Goal: Information Seeking & Learning: Find specific fact

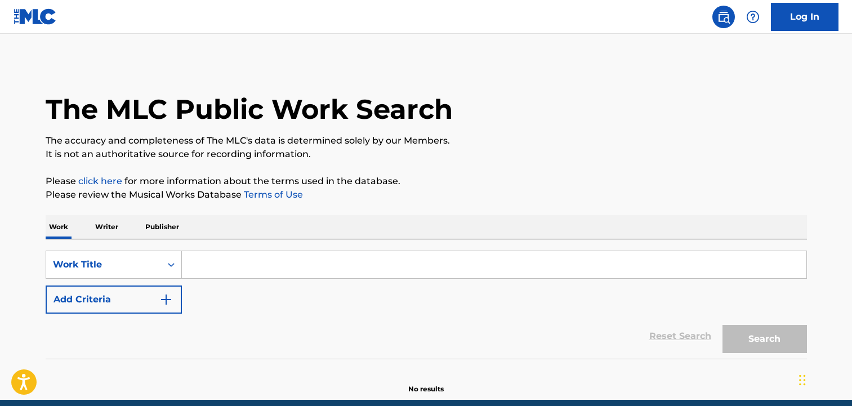
click at [239, 265] on input "Search Form" at bounding box center [494, 264] width 625 height 27
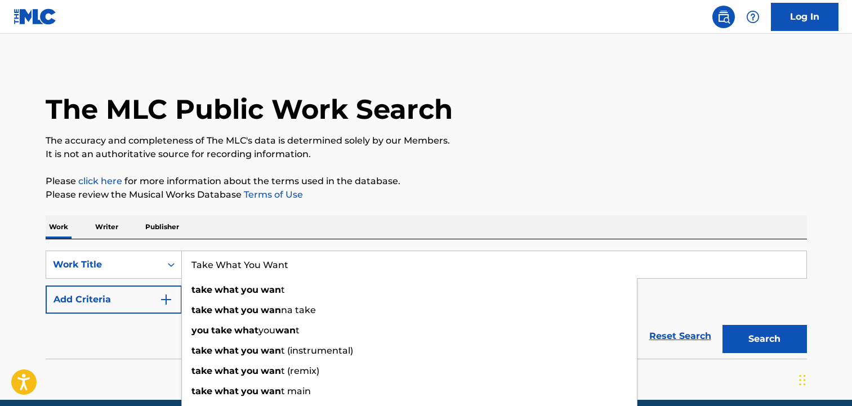
type input "Take What You Want"
click at [723, 325] on button "Search" at bounding box center [765, 339] width 84 height 28
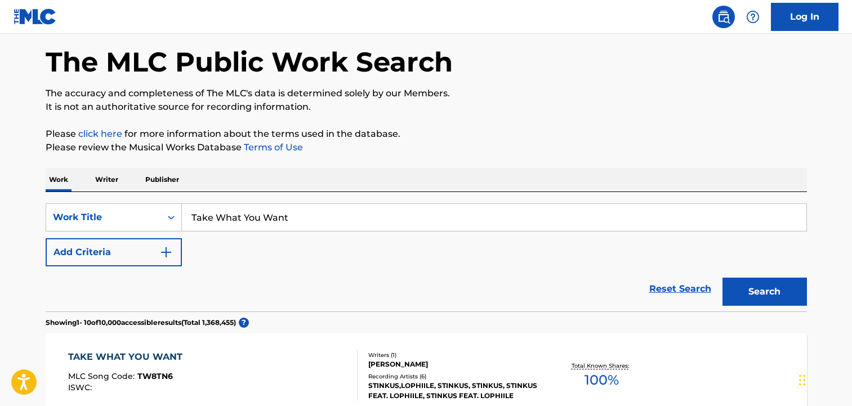
scroll to position [113, 0]
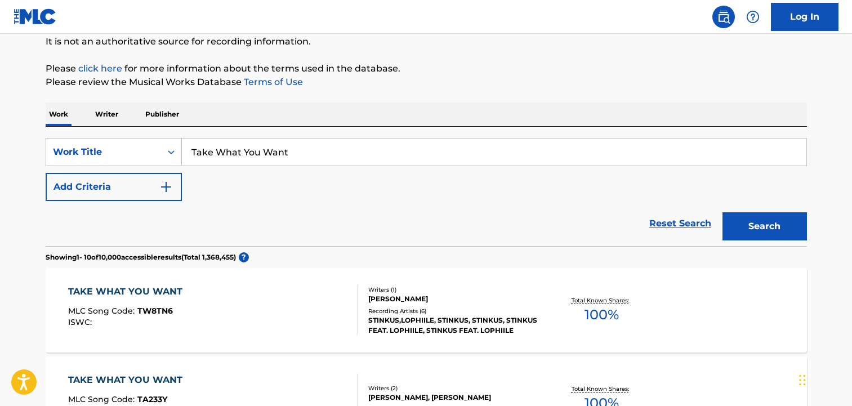
click at [167, 188] on img "Search Form" at bounding box center [166, 187] width 14 height 14
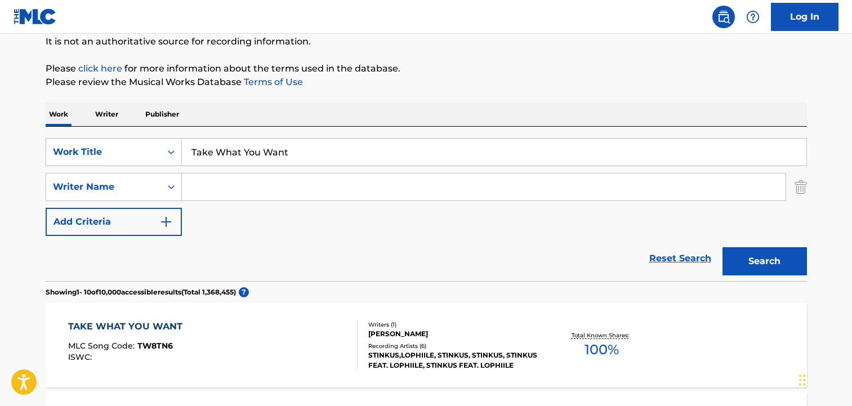
click at [239, 195] on input "Search Form" at bounding box center [484, 186] width 604 height 27
type input "post"
click at [723, 247] on button "Search" at bounding box center [765, 261] width 84 height 28
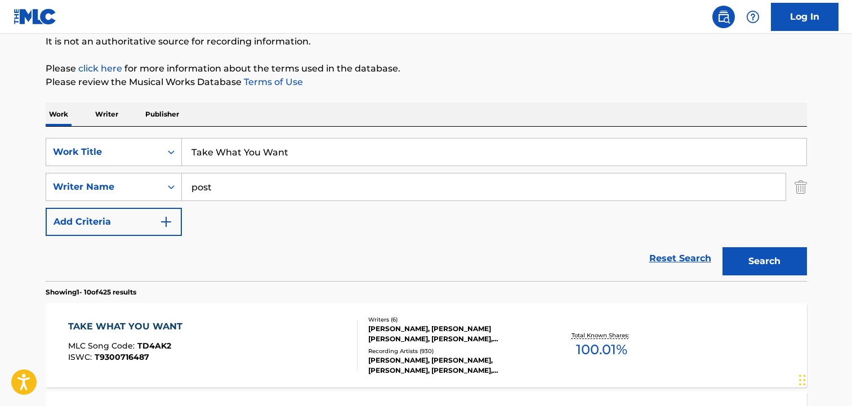
scroll to position [169, 0]
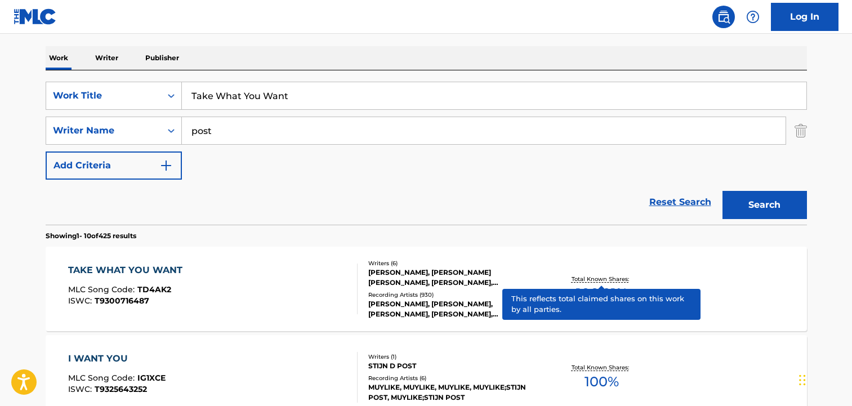
click at [584, 278] on p "Total Known Shares:" at bounding box center [602, 279] width 60 height 8
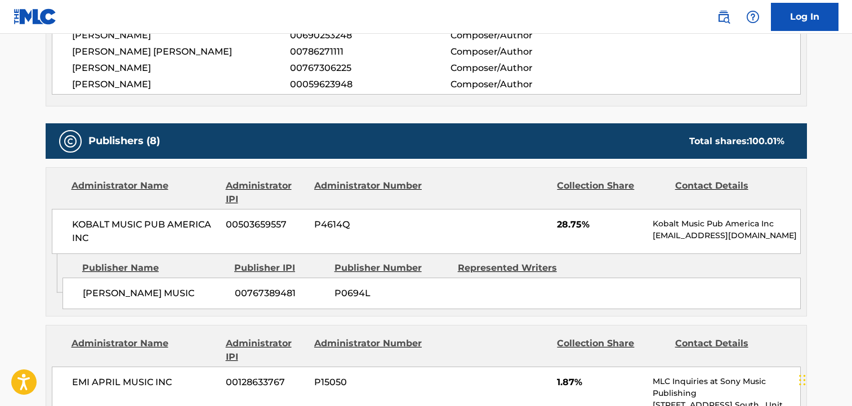
scroll to position [676, 0]
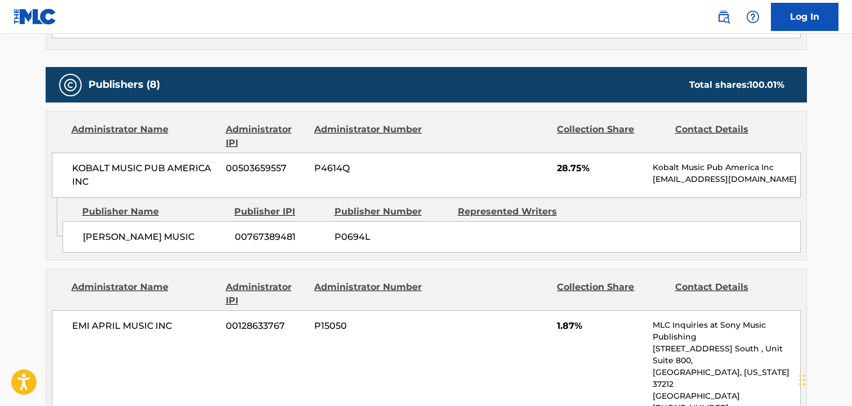
click at [333, 359] on div "EMI APRIL MUSIC INC 00128633767 P15050 1.87% MLC Inquiries at Sony Music Publis…" at bounding box center [426, 372] width 749 height 124
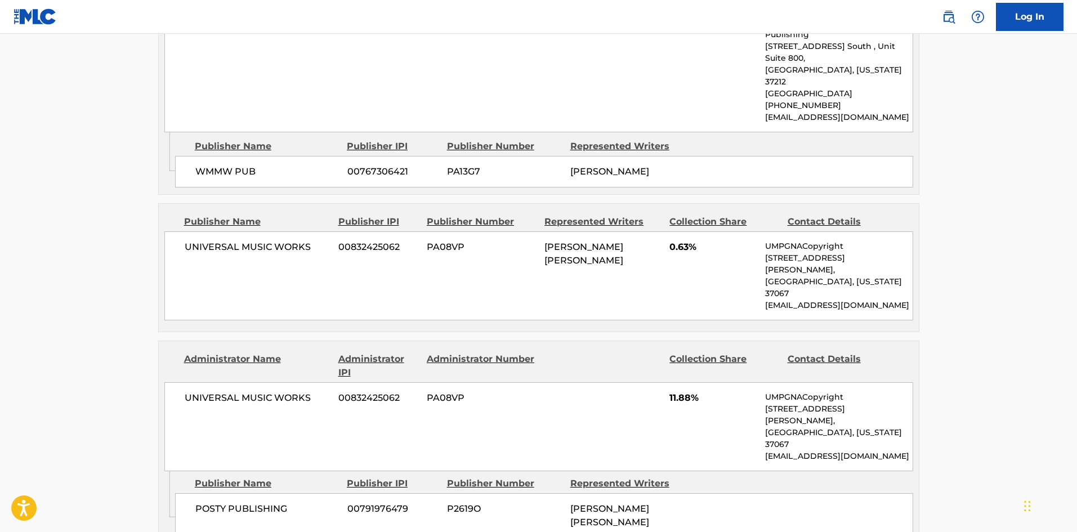
scroll to position [1802, 0]
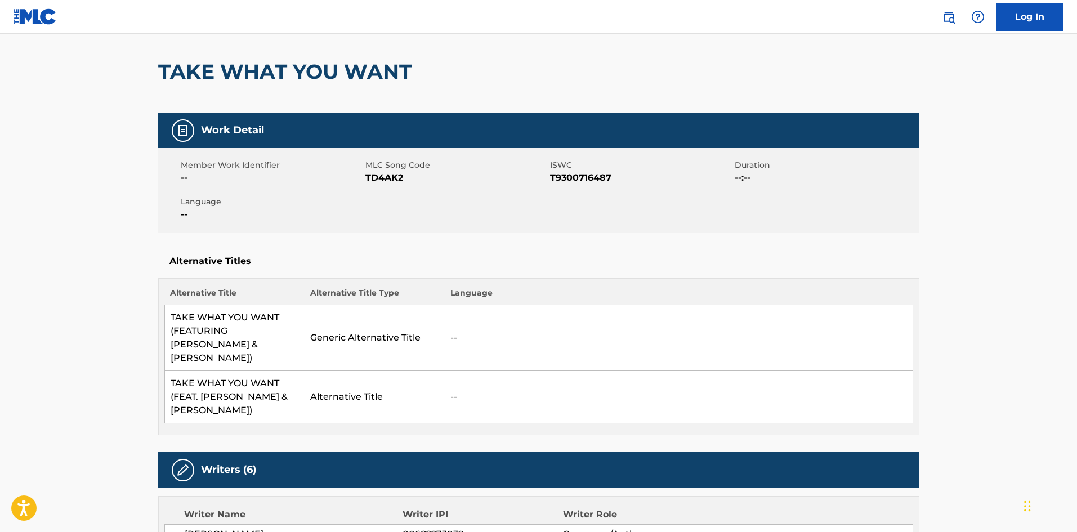
scroll to position [0, 0]
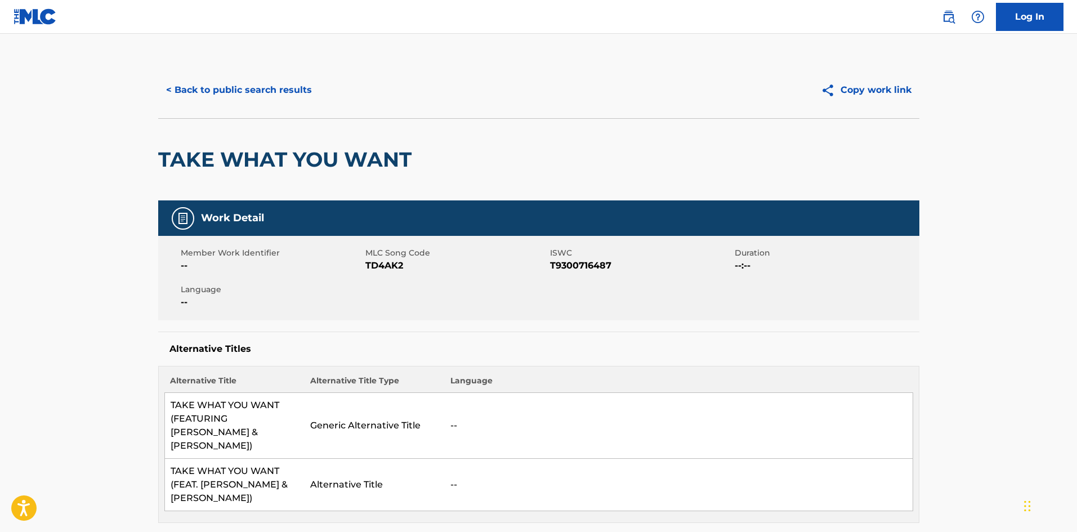
click at [206, 88] on button "< Back to public search results" at bounding box center [239, 90] width 162 height 28
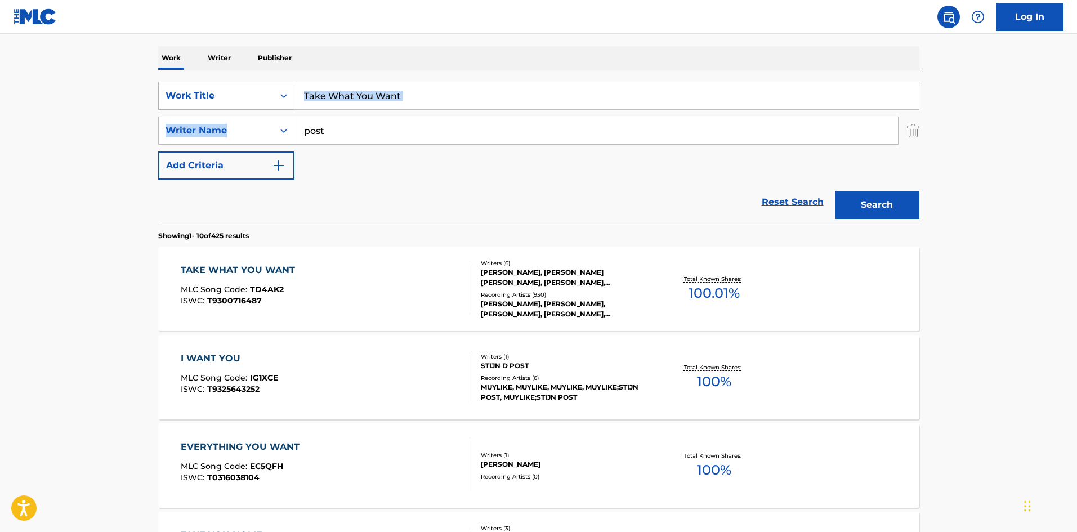
drag, startPoint x: 442, startPoint y: 113, endPoint x: 416, endPoint y: 104, distance: 27.8
click at [293, 104] on div "SearchWithCriteriab402f695-d683-4b18-8732-c5ae4fca86b0 Work Title Take What You…" at bounding box center [538, 131] width 761 height 98
drag, startPoint x: 387, startPoint y: 79, endPoint x: 414, endPoint y: 91, distance: 29.3
click at [387, 79] on div "SearchWithCriteriab402f695-d683-4b18-8732-c5ae4fca86b0 Work Title Take What You…" at bounding box center [538, 147] width 761 height 154
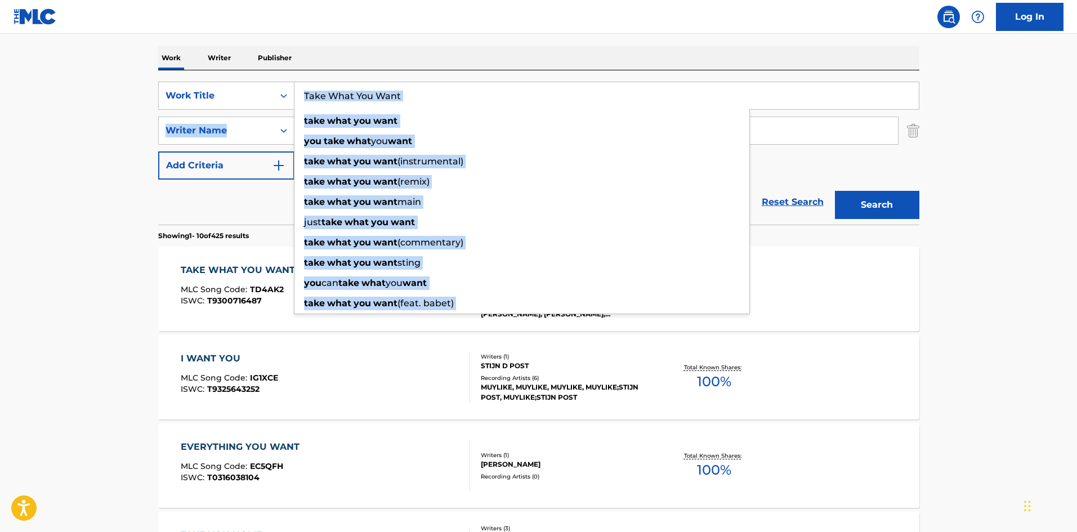
click at [319, 92] on input "Take What You Want" at bounding box center [607, 95] width 625 height 27
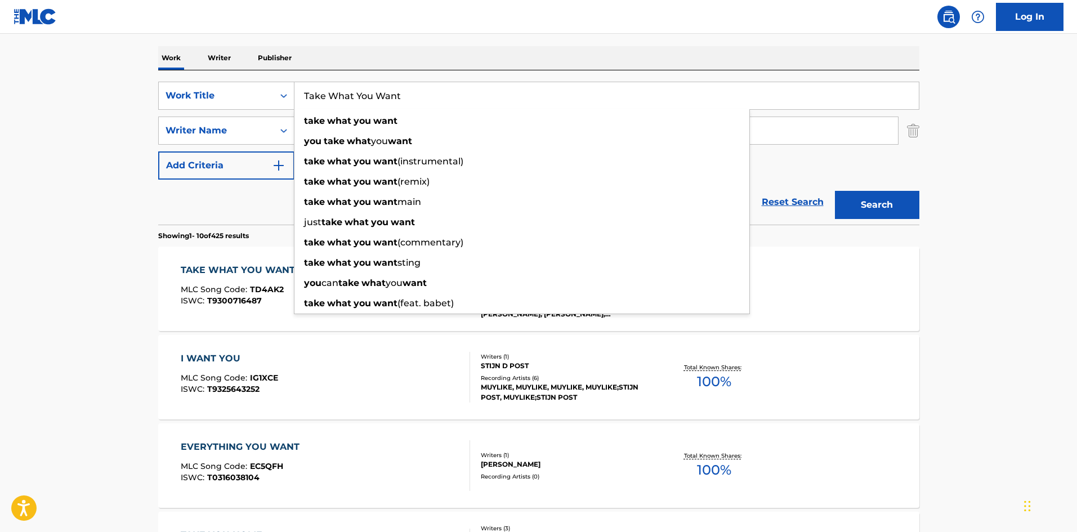
click at [50, 181] on main "The MLC Public Work Search The accuracy and completeness of The MLC's data is d…" at bounding box center [538, 528] width 1077 height 1326
click at [443, 96] on input "Take What You Want" at bounding box center [607, 95] width 625 height 27
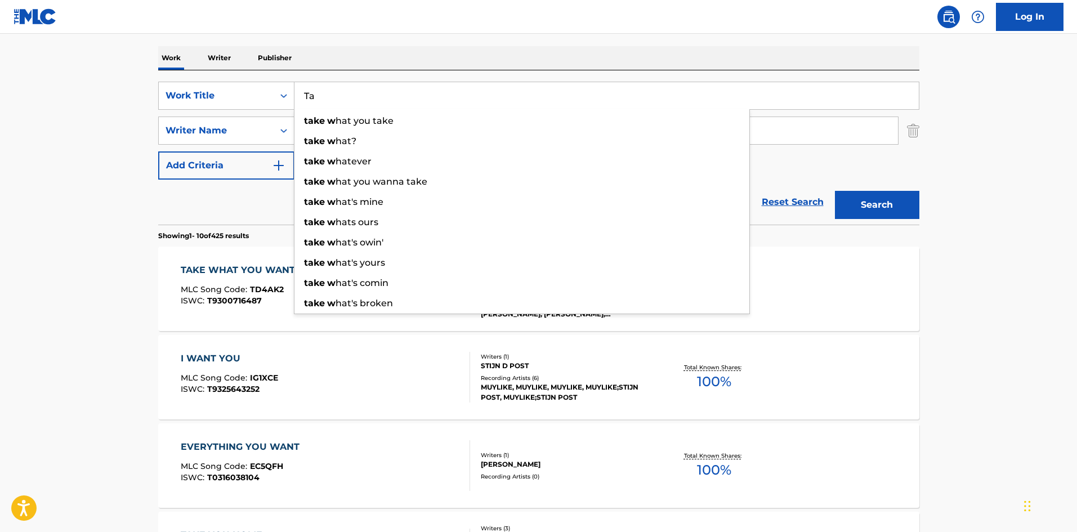
type input "T"
type input "wow"
click at [835, 191] on button "Search" at bounding box center [877, 205] width 84 height 28
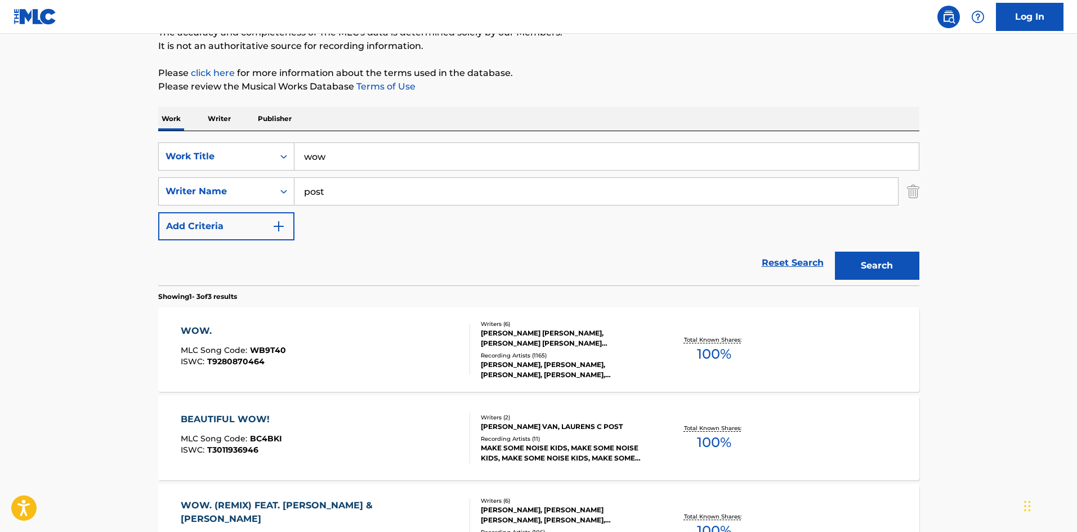
scroll to position [113, 0]
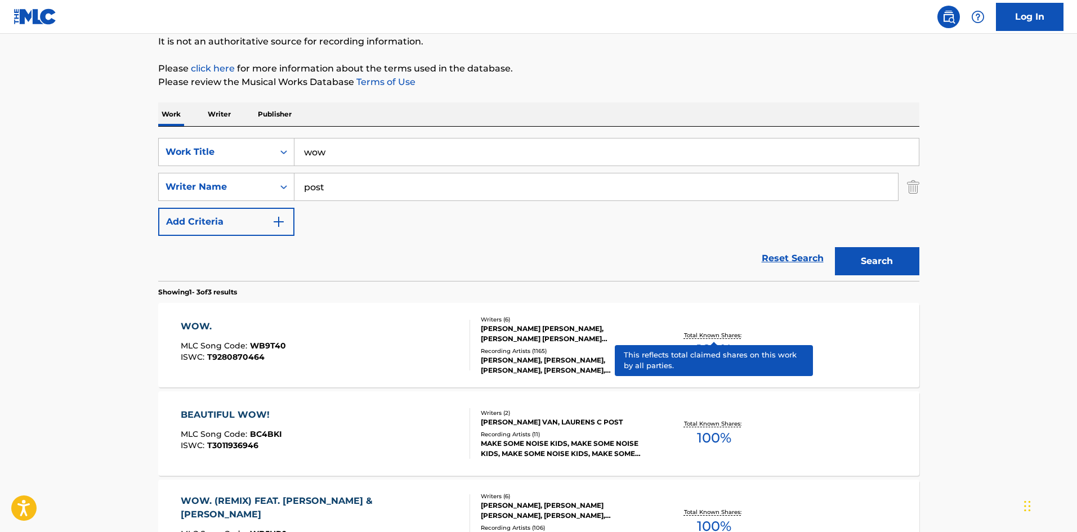
click at [717, 335] on p "Total Known Shares:" at bounding box center [714, 335] width 60 height 8
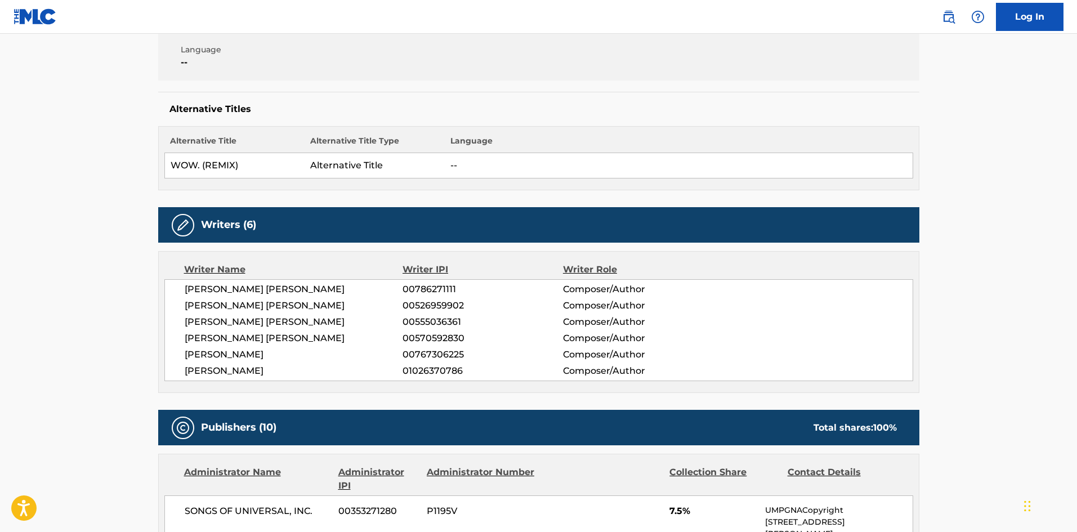
scroll to position [282, 0]
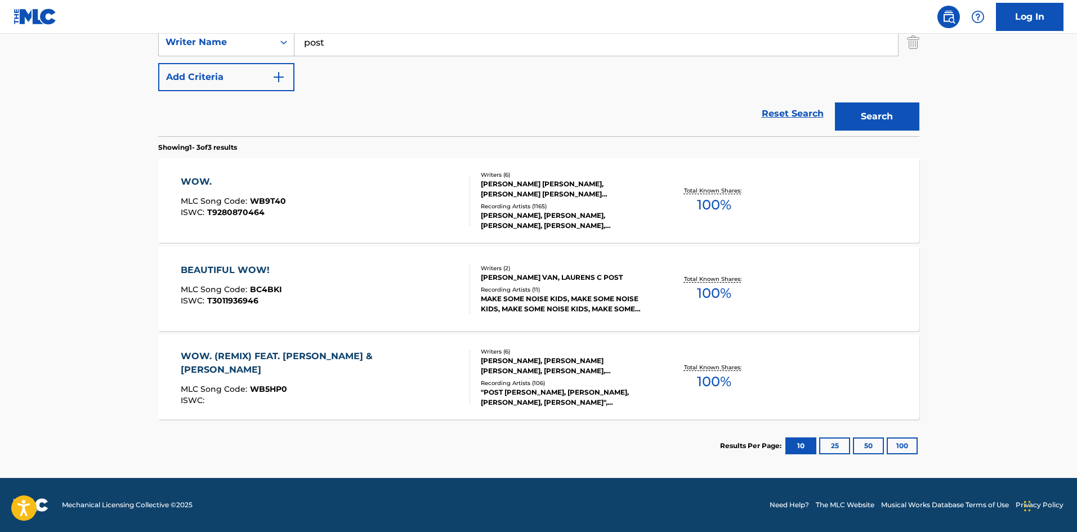
scroll to position [113, 0]
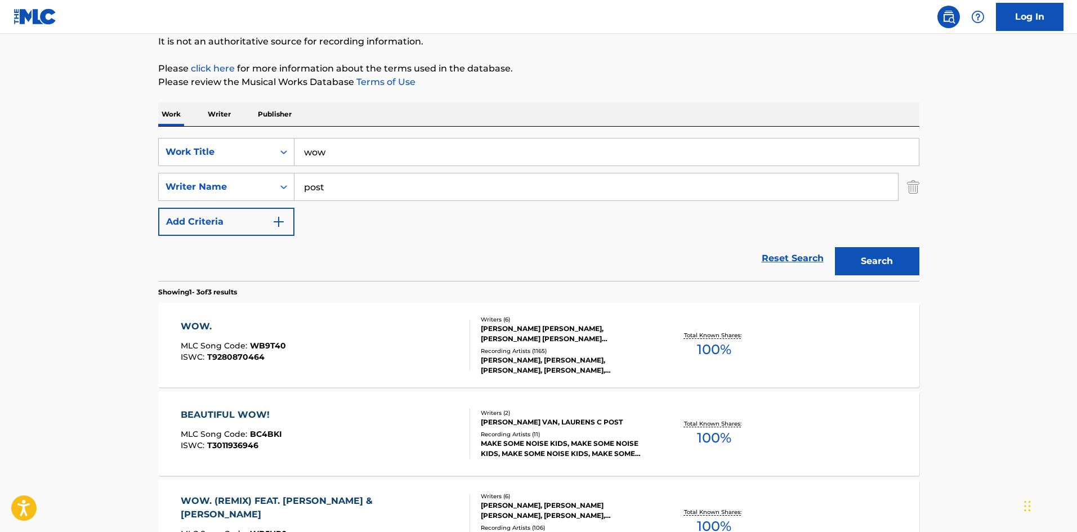
click at [189, 324] on div "WOW." at bounding box center [233, 327] width 105 height 14
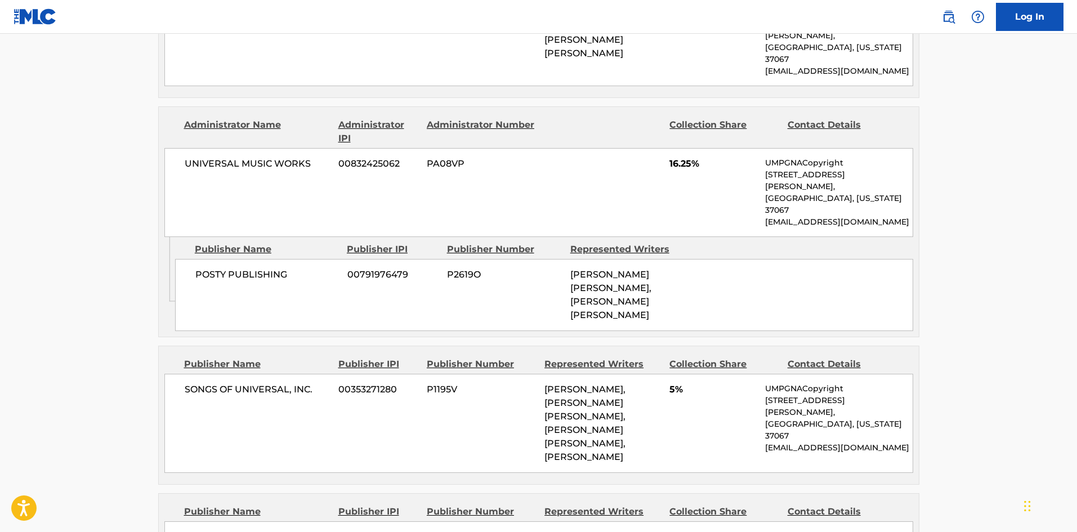
scroll to position [957, 0]
